Goal: Task Accomplishment & Management: Manage account settings

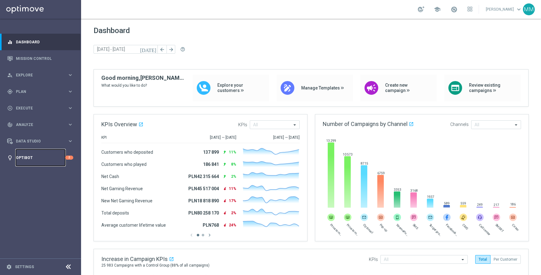
click at [31, 155] on link "Optibot" at bounding box center [40, 157] width 49 height 17
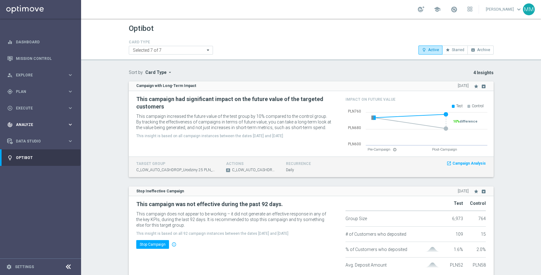
click at [34, 119] on div "track_changes Analyze keyboard_arrow_right" at bounding box center [40, 124] width 80 height 17
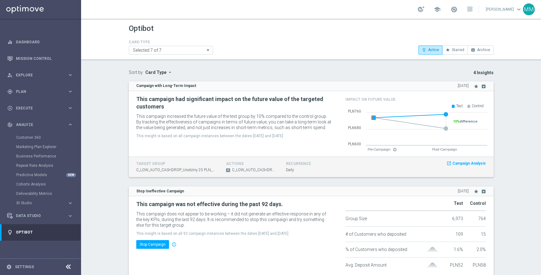
click at [38, 151] on div "Marketing Plan Explorer" at bounding box center [48, 146] width 64 height 9
click at [39, 147] on link "Marketing Plan Explorer" at bounding box center [40, 146] width 49 height 5
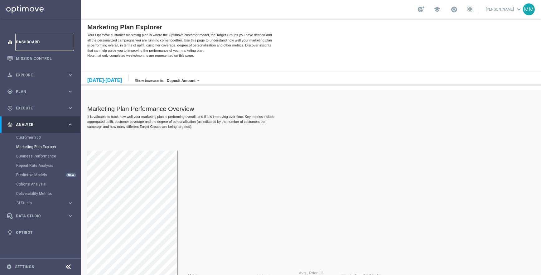
click at [33, 40] on link "Dashboard" at bounding box center [44, 42] width 57 height 17
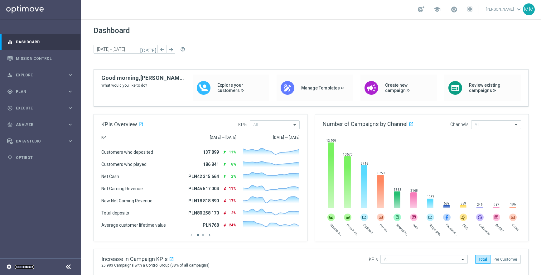
click at [24, 268] on link "Settings" at bounding box center [24, 267] width 19 height 4
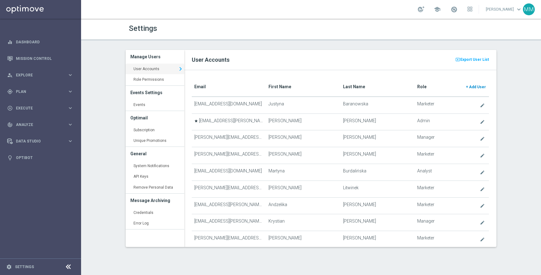
click at [476, 88] on span "Add User" at bounding box center [477, 87] width 17 height 4
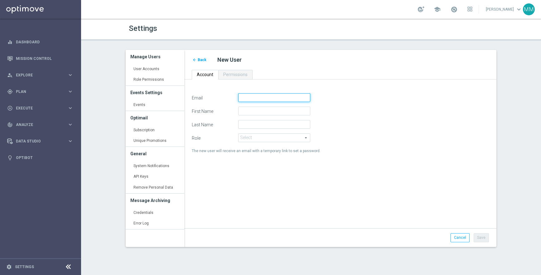
click at [247, 96] on input "Email" at bounding box center [274, 97] width 72 height 9
type input "[EMAIL_ADDRESS][DOMAIN_NAME]"
type input "Bartlomiej"
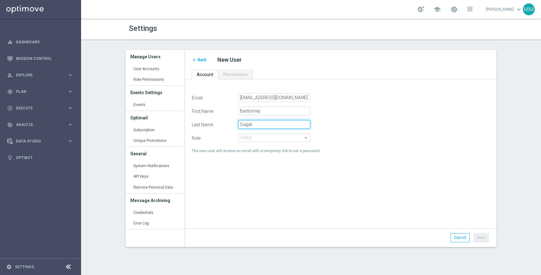
type input "Gagat"
click at [260, 137] on span at bounding box center [273, 138] width 71 height 8
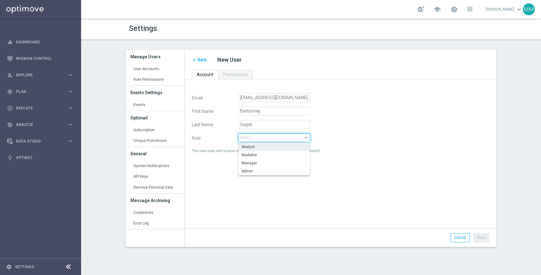
click at [266, 147] on span "Analyst" at bounding box center [274, 146] width 65 height 5
type input "Analyst"
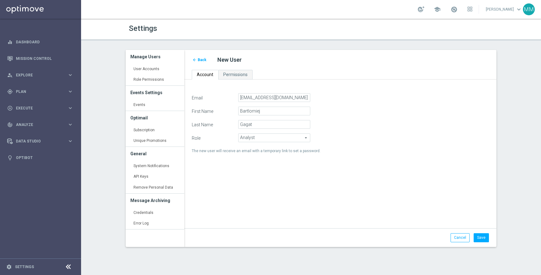
click at [361, 147] on div "The new user will receive an email with a temporary link to set a password." at bounding box center [340, 151] width 307 height 8
click at [479, 237] on button "Save" at bounding box center [481, 237] width 15 height 9
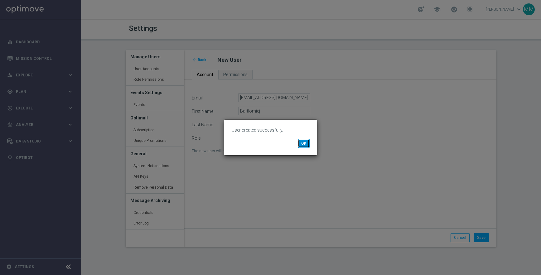
click at [302, 142] on button "OK" at bounding box center [304, 143] width 12 height 9
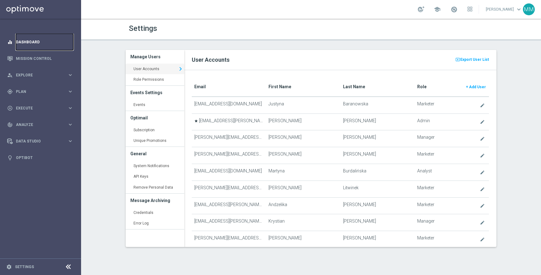
click at [33, 39] on link "Dashboard" at bounding box center [44, 42] width 57 height 17
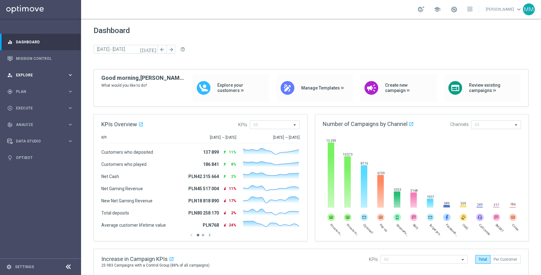
click at [44, 77] on div "person_search Explore" at bounding box center [37, 75] width 60 height 6
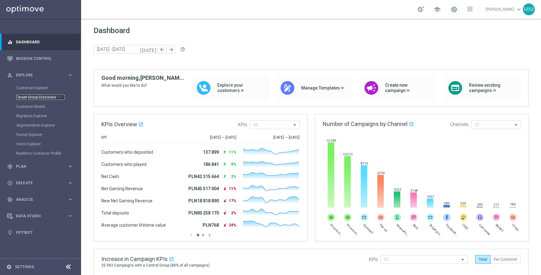
click at [45, 96] on link "Target Group Discovery" at bounding box center [40, 97] width 49 height 5
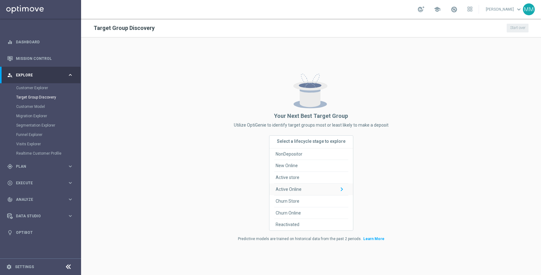
click at [311, 189] on div "Active Online keyboard_arrow_down" at bounding box center [311, 190] width 74 height 12
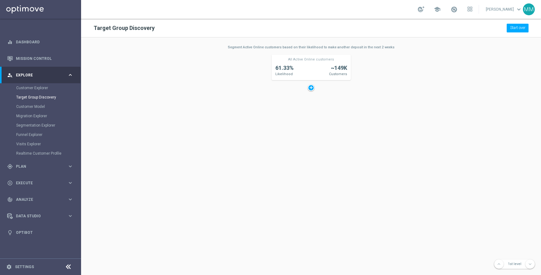
click at [314, 91] on icon "add_circle" at bounding box center [310, 87] width 7 height 7
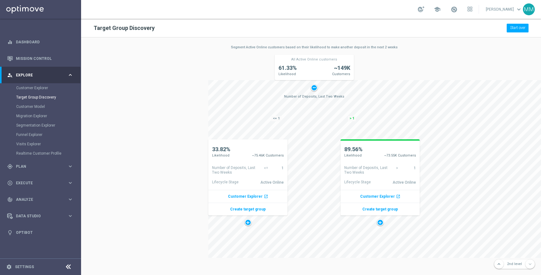
click at [361, 147] on span "89.56%" at bounding box center [353, 149] width 18 height 7
click at [381, 223] on div at bounding box center [380, 222] width 7 height 7
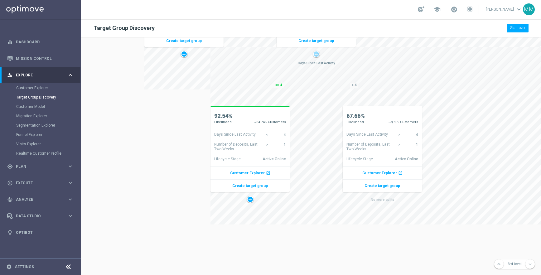
scroll to position [171, 129]
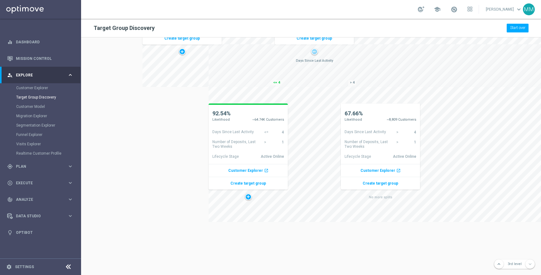
click at [247, 198] on div at bounding box center [248, 197] width 7 height 7
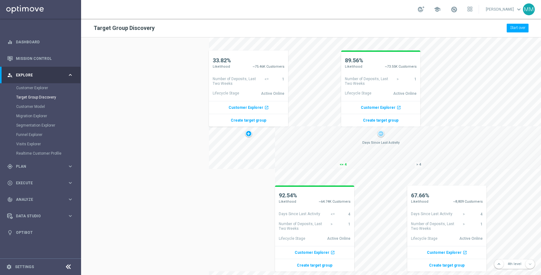
scroll to position [0, 63]
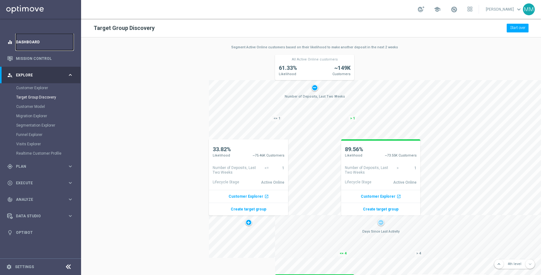
click at [31, 38] on link "Dashboard" at bounding box center [44, 42] width 57 height 17
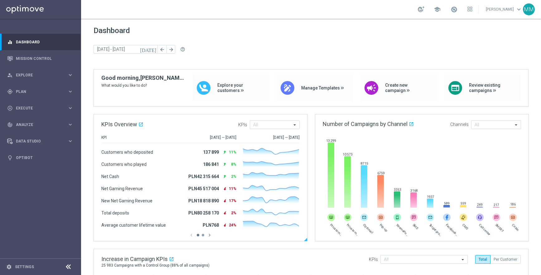
click at [202, 234] on button "button" at bounding box center [203, 235] width 2 height 2
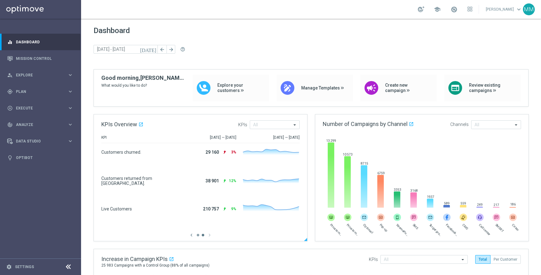
click at [197, 234] on button "button" at bounding box center [198, 235] width 2 height 2
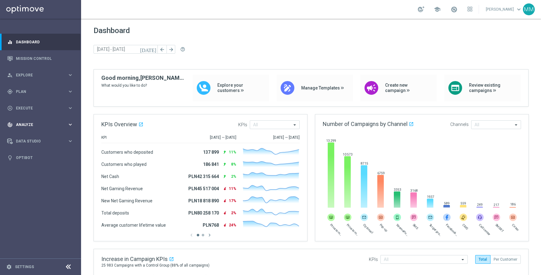
click at [45, 127] on div "track_changes Analyze" at bounding box center [37, 125] width 60 height 6
click at [50, 156] on link "Business Performance" at bounding box center [40, 156] width 49 height 5
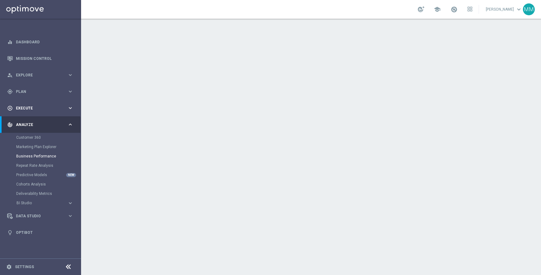
click at [34, 106] on div "play_circle_outline Execute" at bounding box center [37, 108] width 60 height 6
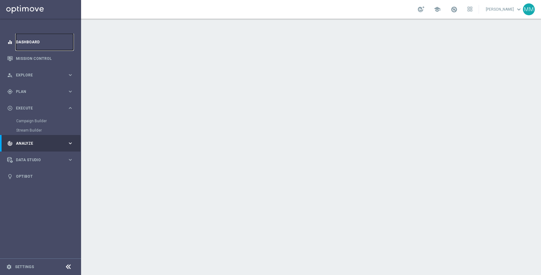
click at [26, 41] on link "Dashboard" at bounding box center [44, 42] width 57 height 17
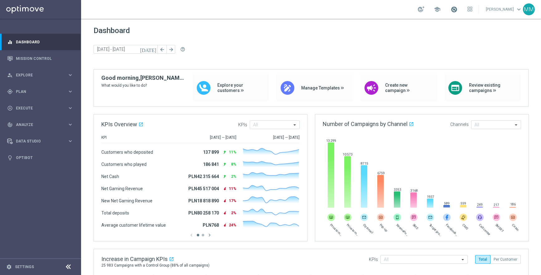
click at [457, 11] on span at bounding box center [453, 9] width 7 height 7
click at [439, 29] on p "Last available data: [DATE]" at bounding box center [438, 28] width 70 height 4
click at [457, 12] on span at bounding box center [453, 9] width 7 height 7
